Goal: Task Accomplishment & Management: Manage account settings

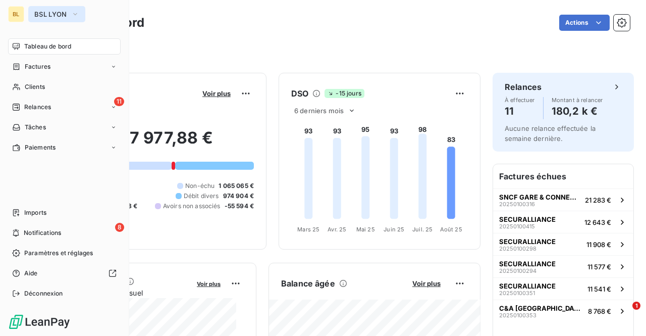
click at [53, 11] on span "BSL LYON" at bounding box center [50, 14] width 33 height 8
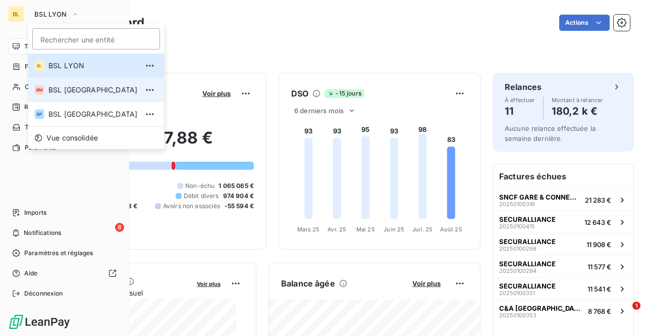
click at [68, 93] on span "BSL [GEOGRAPHIC_DATA]" at bounding box center [92, 90] width 89 height 10
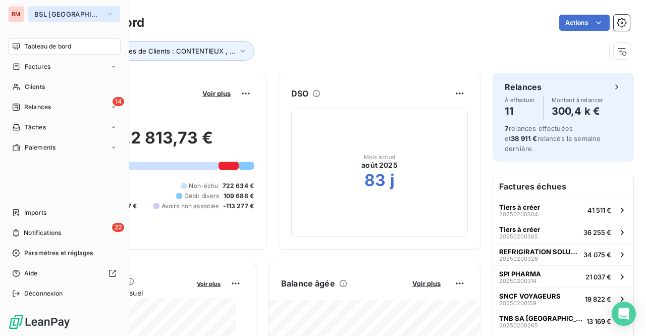
click at [56, 16] on span "BSL [GEOGRAPHIC_DATA]" at bounding box center [68, 14] width 68 height 8
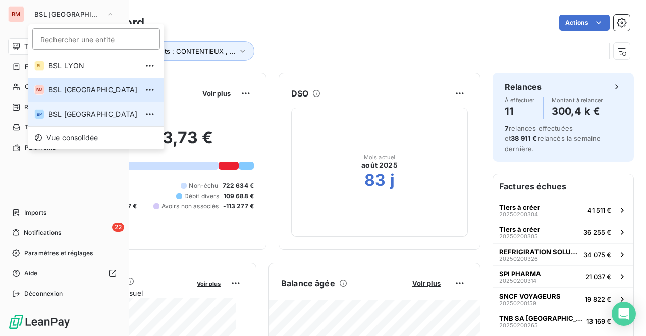
click at [61, 116] on span "BSL [GEOGRAPHIC_DATA]" at bounding box center [92, 114] width 89 height 10
